Goal: Navigation & Orientation: Find specific page/section

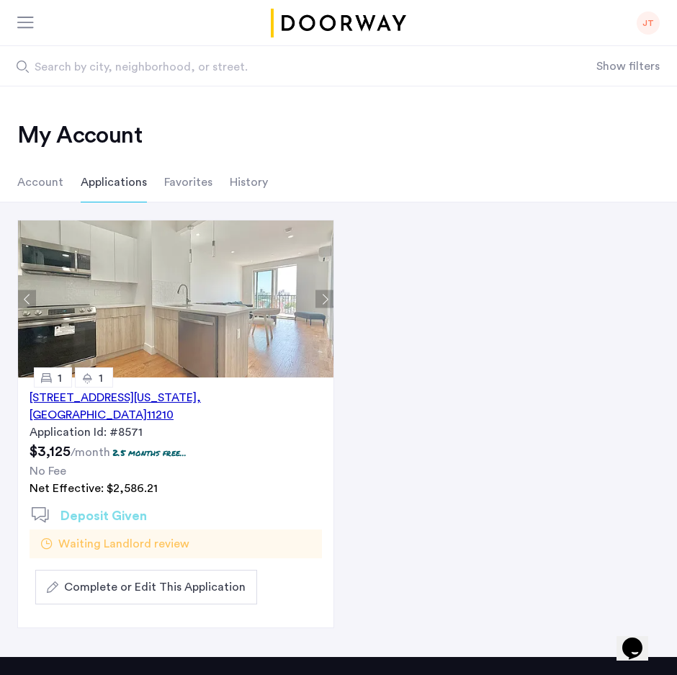
click at [130, 182] on li "Applications" at bounding box center [114, 182] width 66 height 40
click at [130, 183] on li "Applications" at bounding box center [114, 182] width 66 height 40
click at [58, 184] on li "Account" at bounding box center [40, 182] width 46 height 40
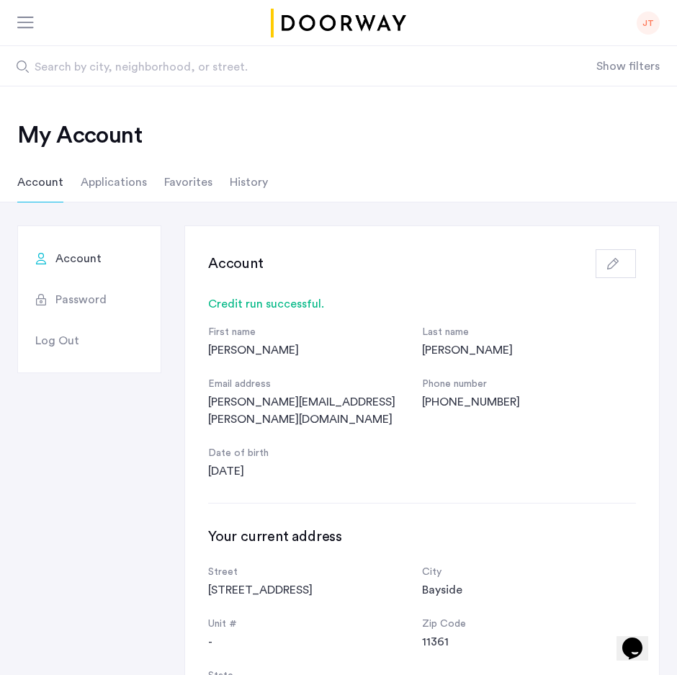
click at [119, 181] on li "Applications" at bounding box center [114, 182] width 66 height 40
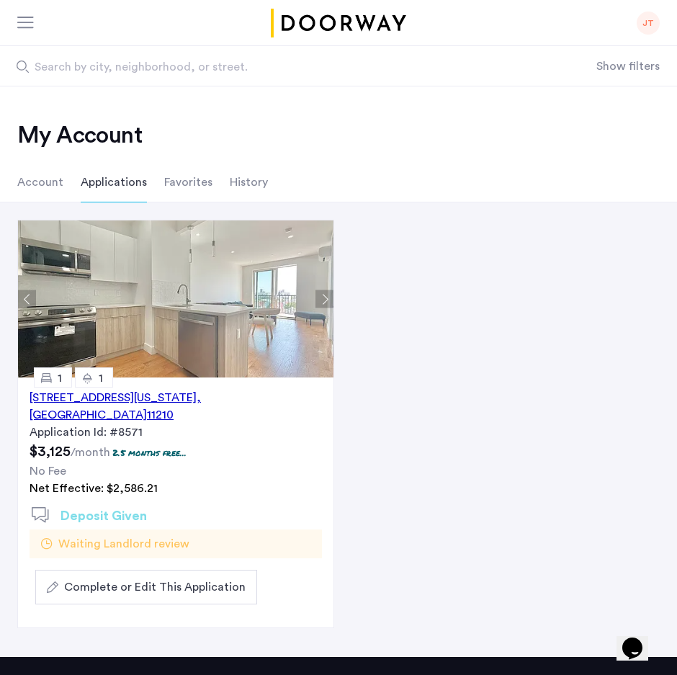
click at [183, 191] on li "Favorites" at bounding box center [188, 182] width 48 height 40
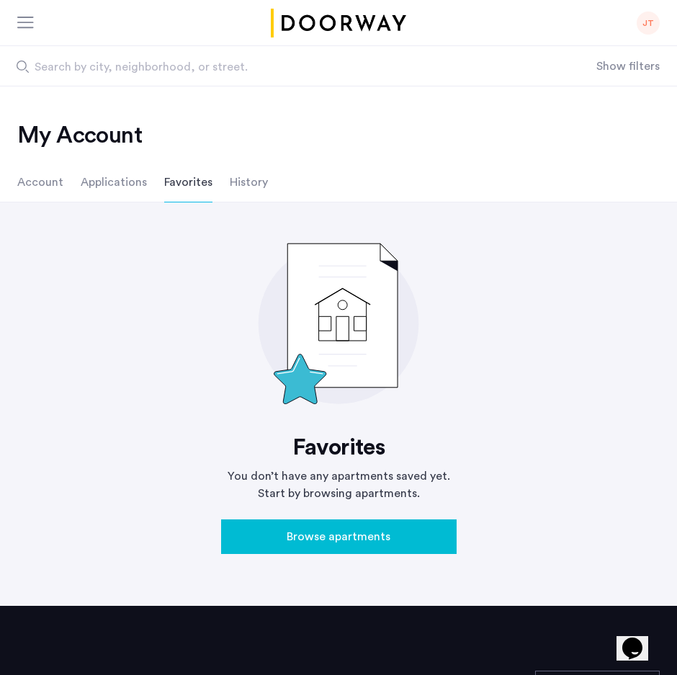
click at [260, 184] on li "History" at bounding box center [249, 182] width 38 height 40
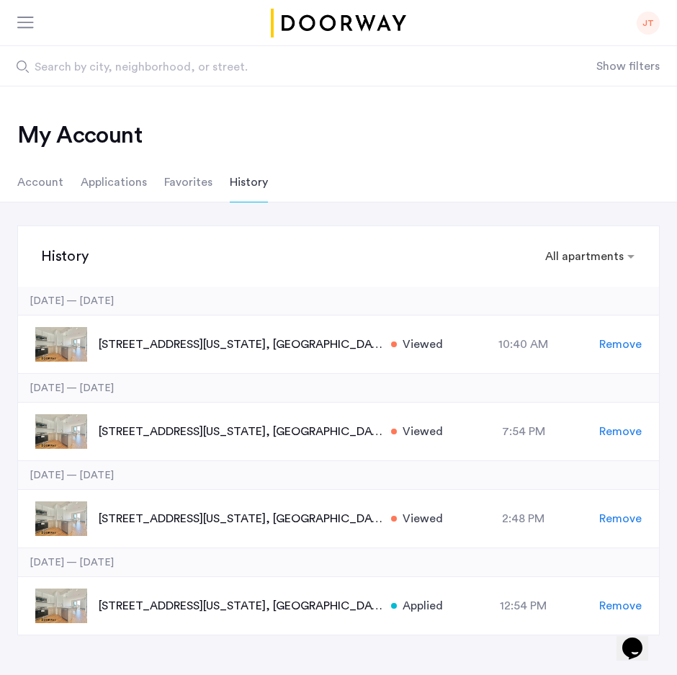
click at [145, 183] on ul "Account Applications Favorites History" at bounding box center [338, 182] width 677 height 40
click at [138, 183] on li "Applications" at bounding box center [114, 182] width 66 height 40
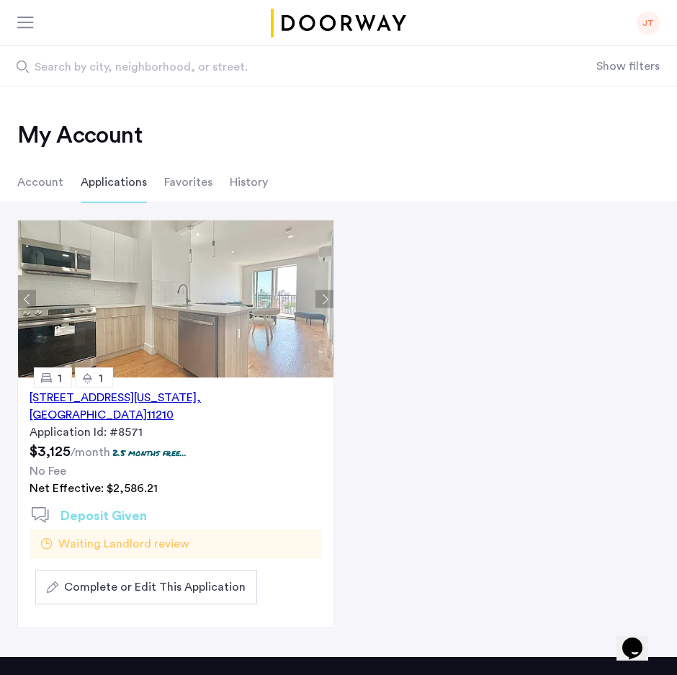
click at [50, 179] on li "Account" at bounding box center [40, 182] width 46 height 40
